Goal: Find specific page/section: Find specific page/section

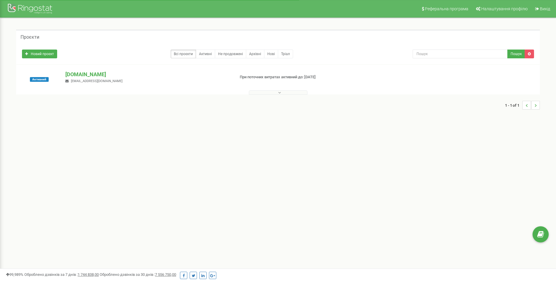
click at [82, 72] on p "[DOMAIN_NAME]" at bounding box center [147, 75] width 165 height 8
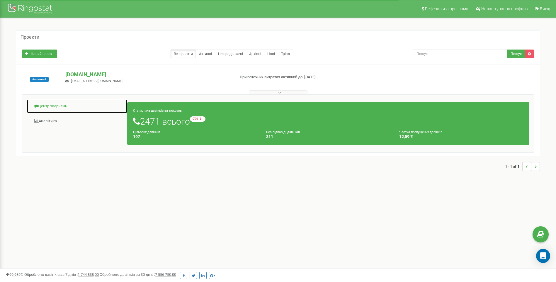
click at [60, 107] on link "Центр звернень" at bounding box center [77, 106] width 101 height 14
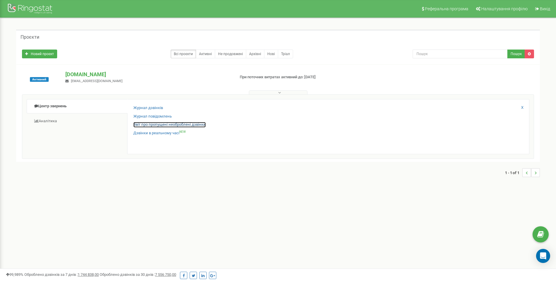
click at [168, 126] on link "Звіт про пропущені необроблені дзвінки" at bounding box center [169, 125] width 72 height 6
